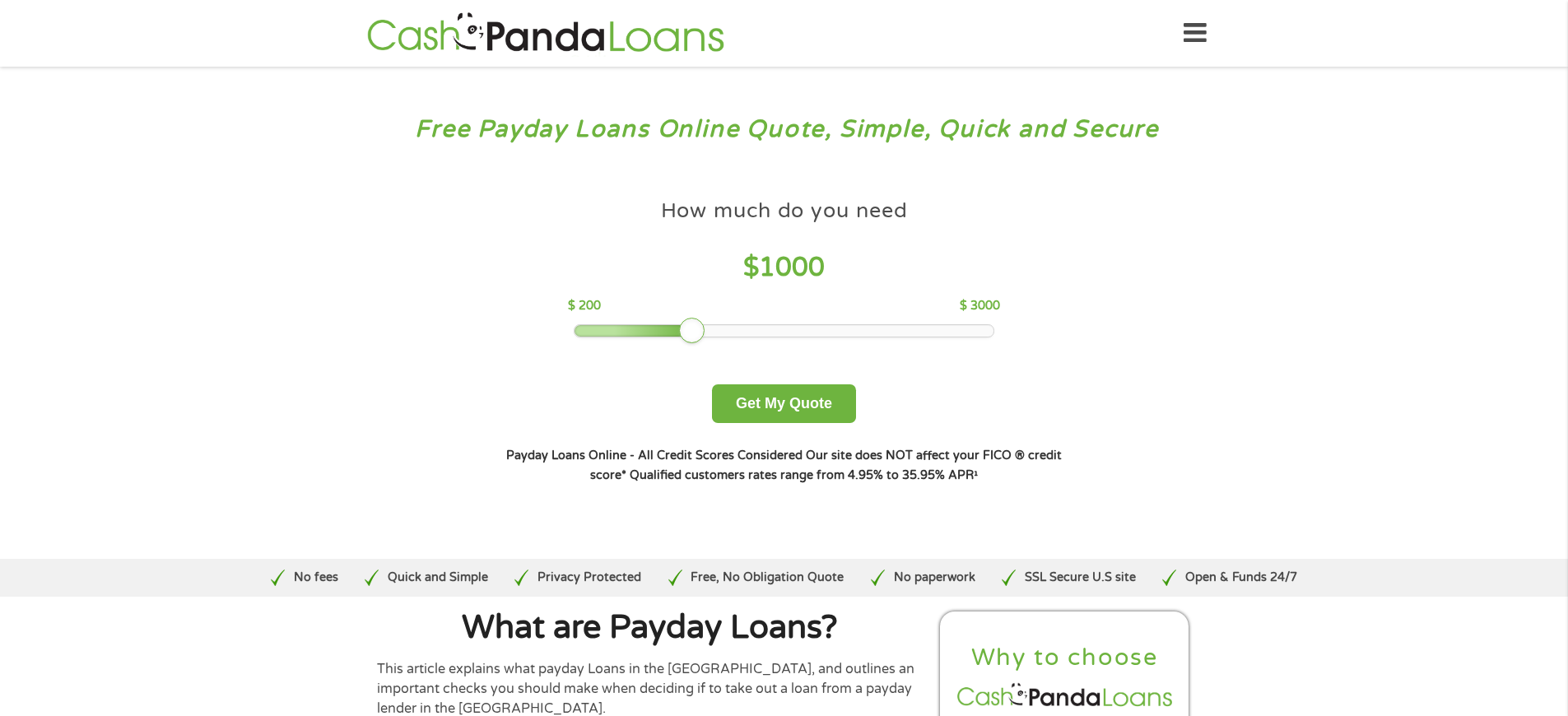
scroll to position [3949, 0]
